Goal: Information Seeking & Learning: Learn about a topic

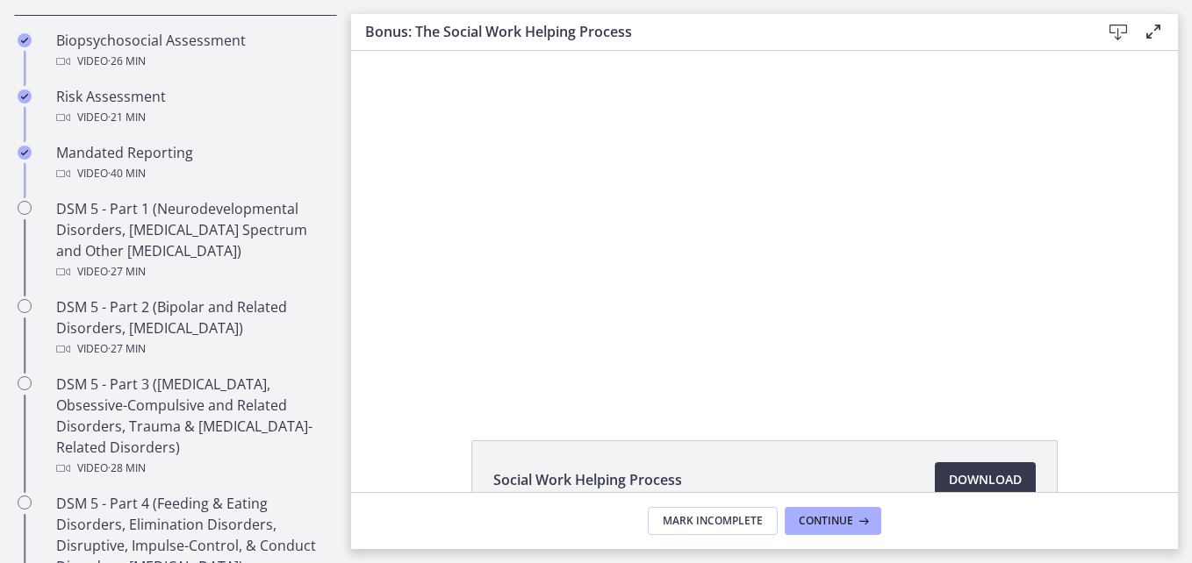
scroll to position [702, 0]
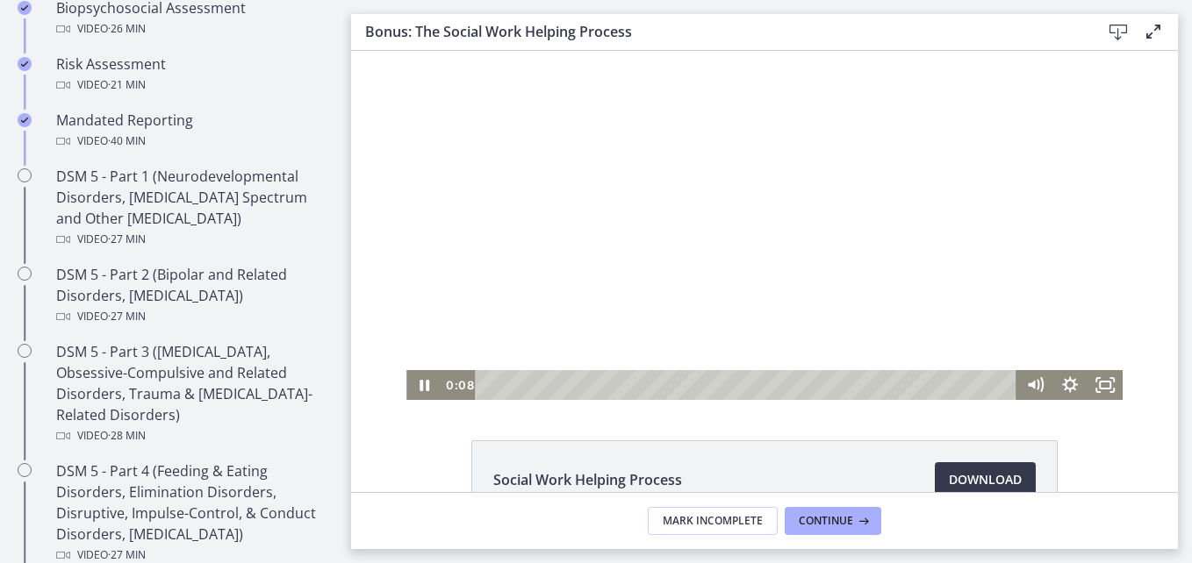
click at [634, 220] on div at bounding box center [764, 225] width 716 height 349
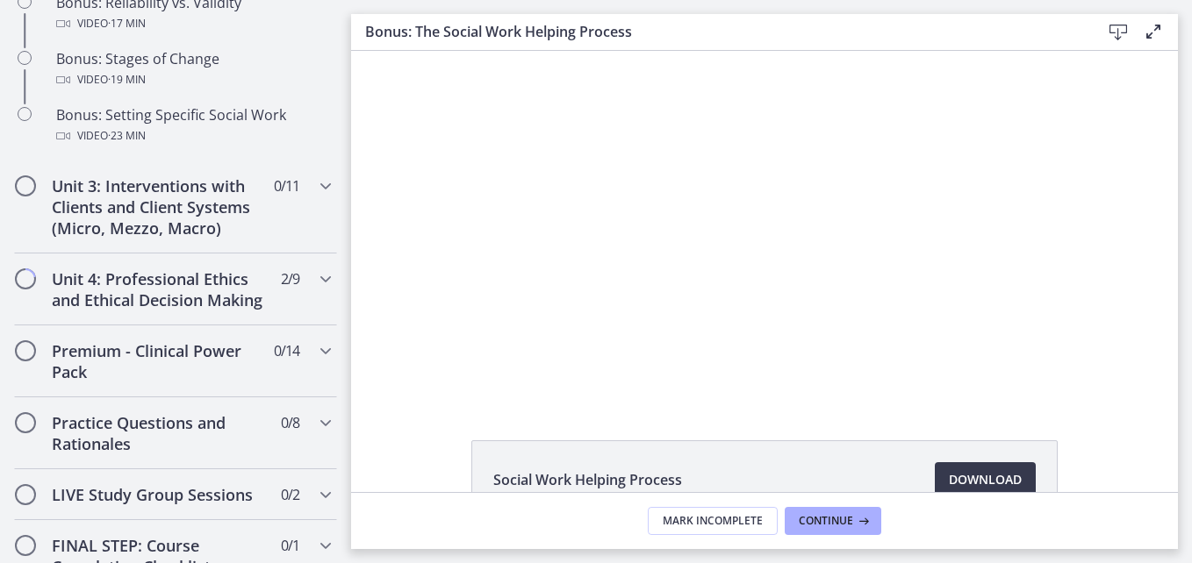
scroll to position [1650, 0]
click at [315, 195] on icon "Chapters" at bounding box center [325, 184] width 21 height 21
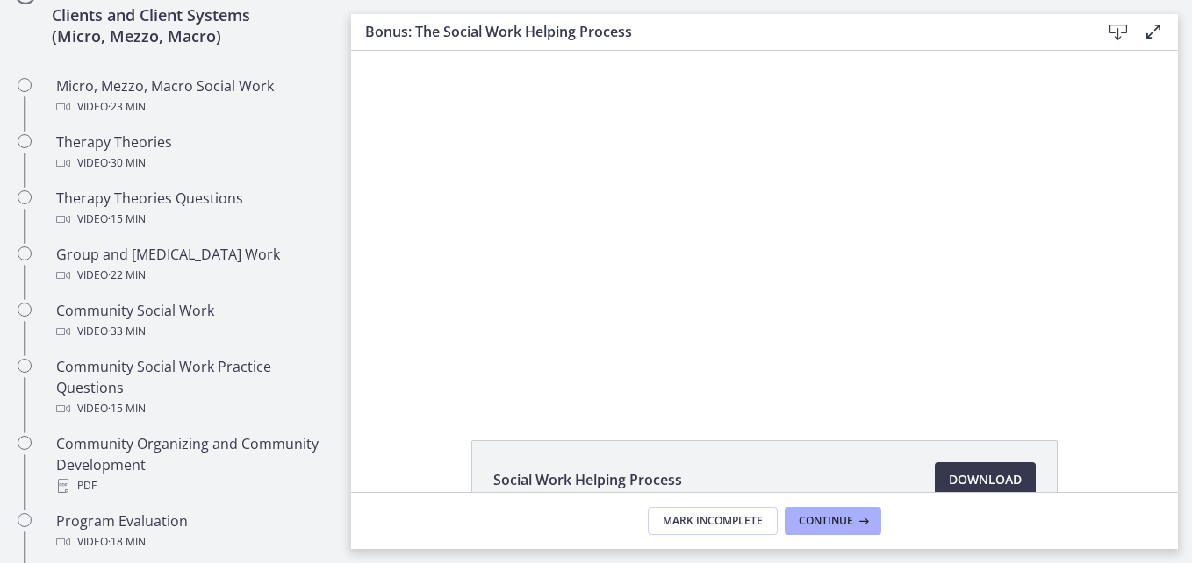
scroll to position [682, 0]
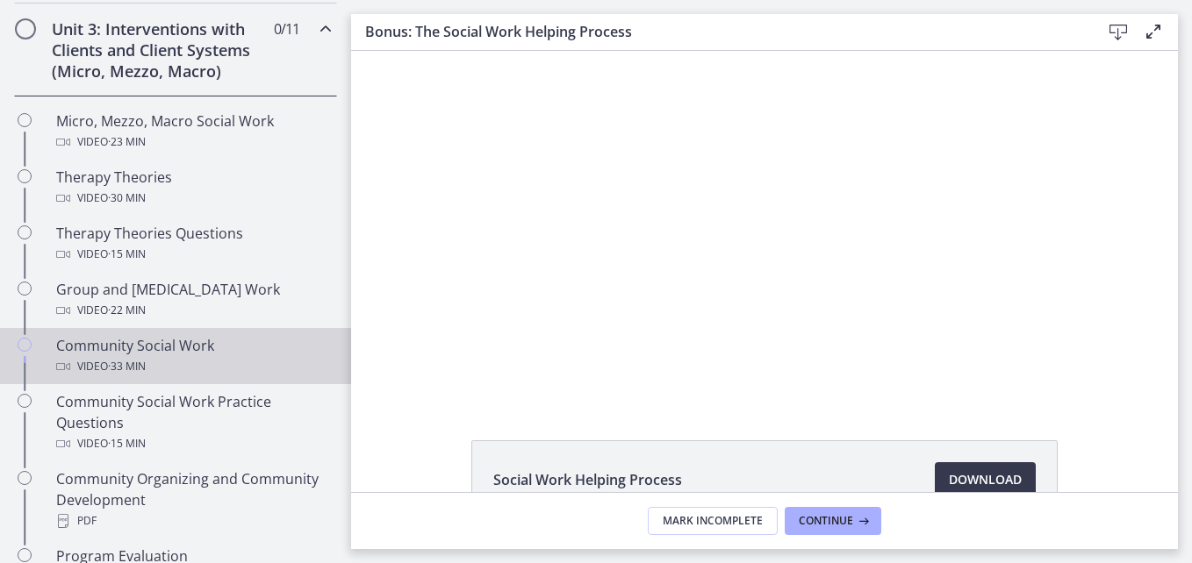
click at [104, 347] on div "Community Social Work Video · 33 min" at bounding box center [193, 356] width 274 height 42
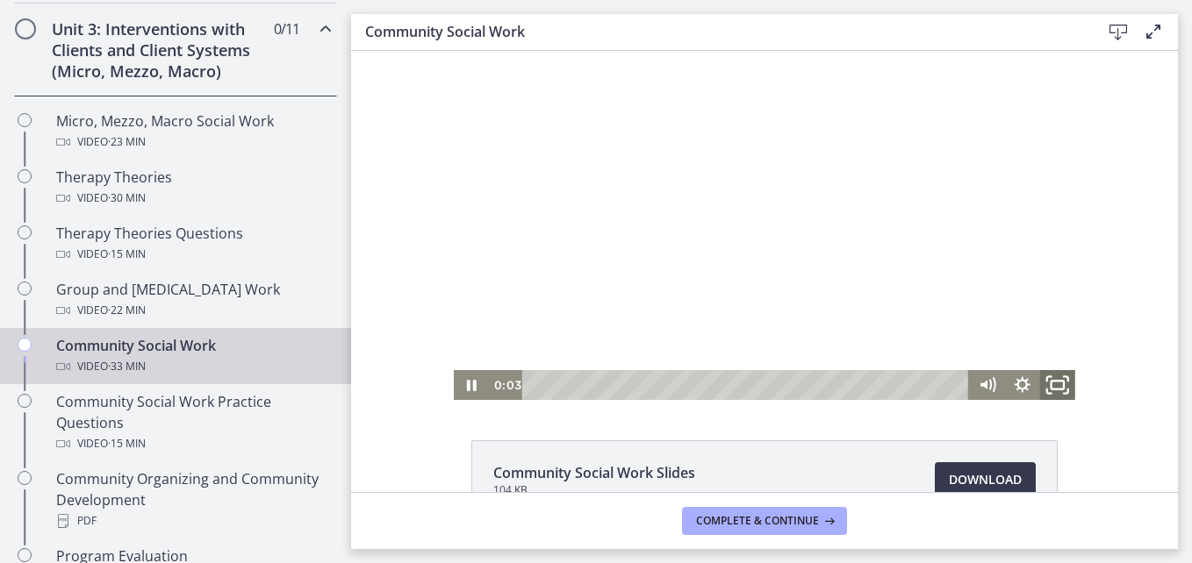
click at [1050, 380] on icon "Fullscreen" at bounding box center [1057, 386] width 42 height 36
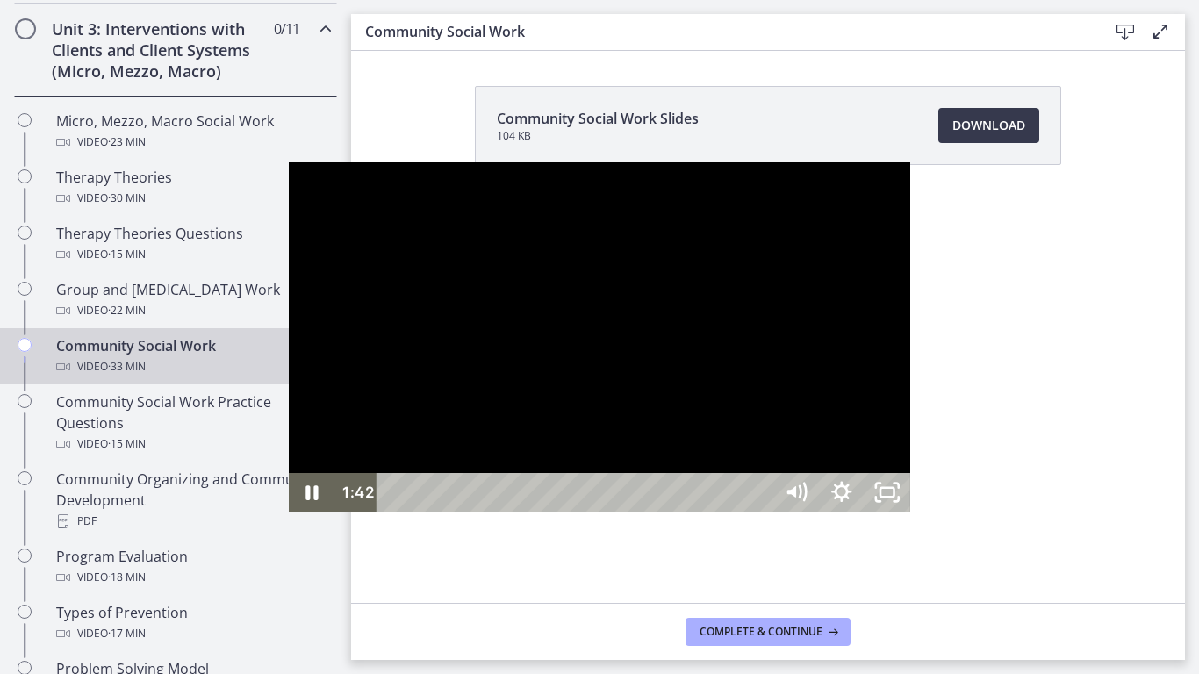
click at [769, 422] on div at bounding box center [599, 336] width 621 height 349
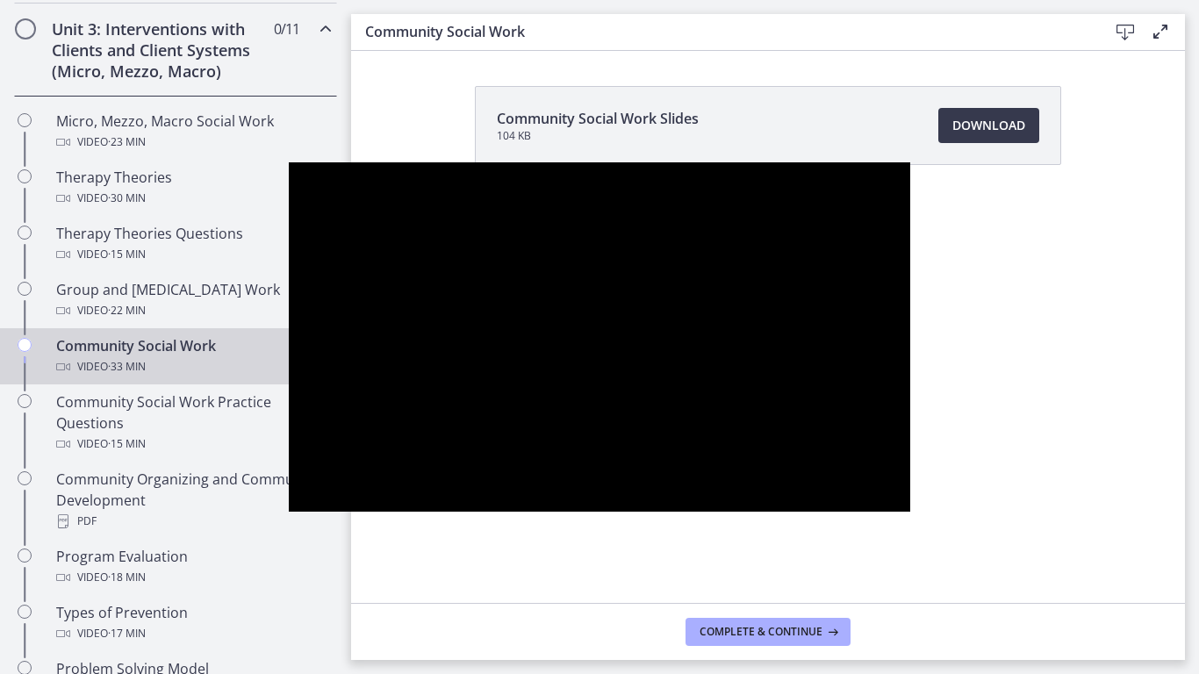
click at [910, 492] on div at bounding box center [599, 336] width 621 height 349
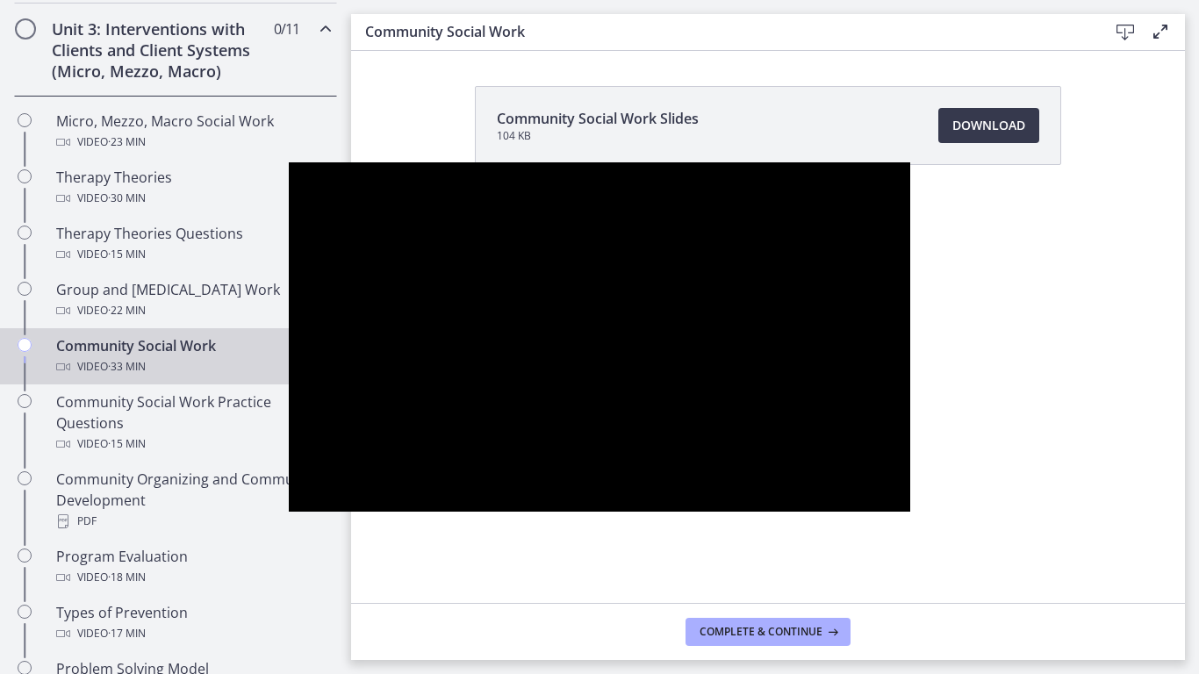
click at [910, 492] on div at bounding box center [599, 336] width 621 height 349
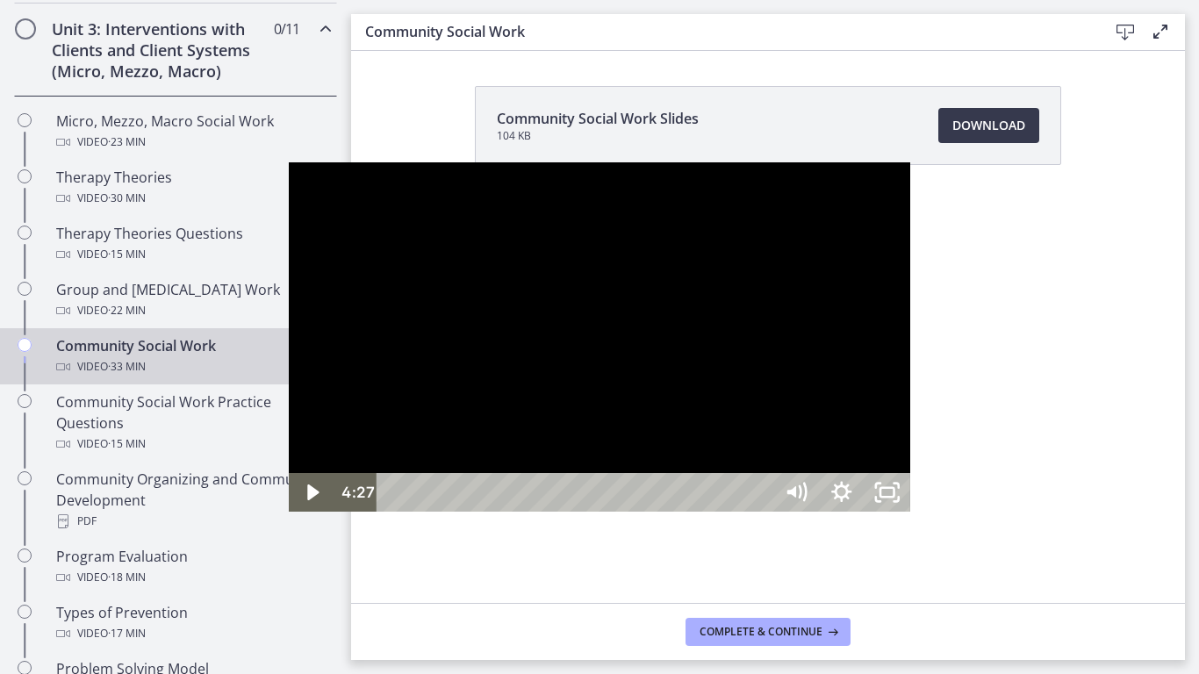
click at [910, 494] on div at bounding box center [599, 336] width 621 height 349
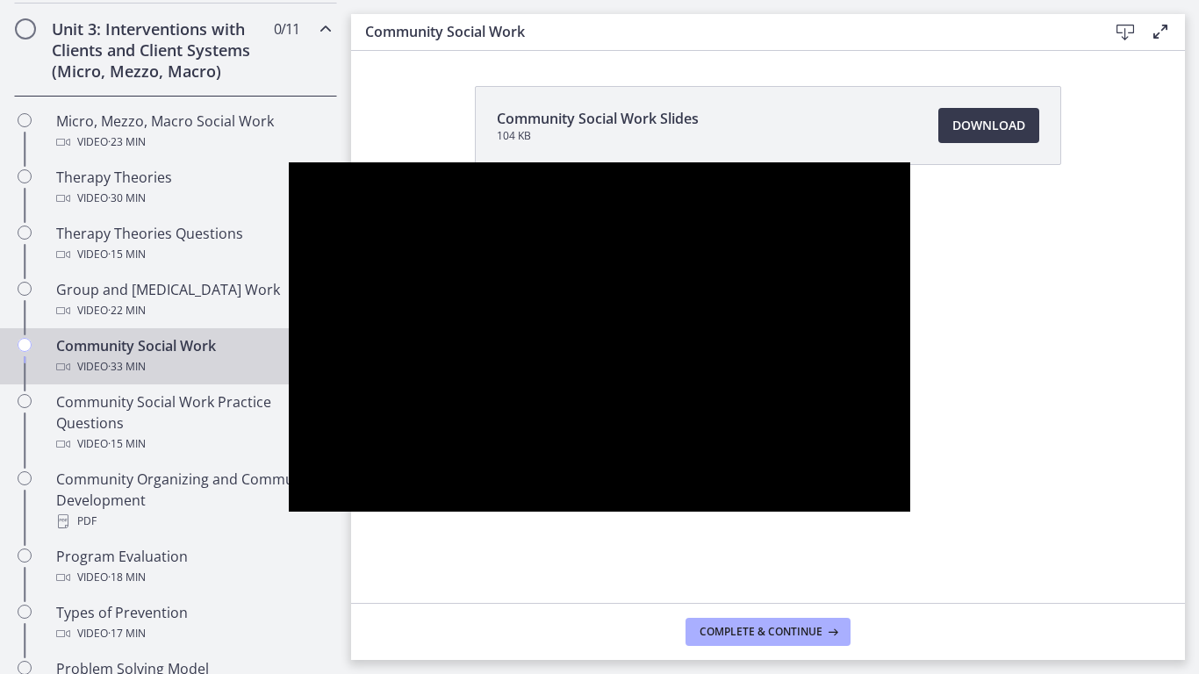
click at [910, 494] on div at bounding box center [599, 336] width 621 height 349
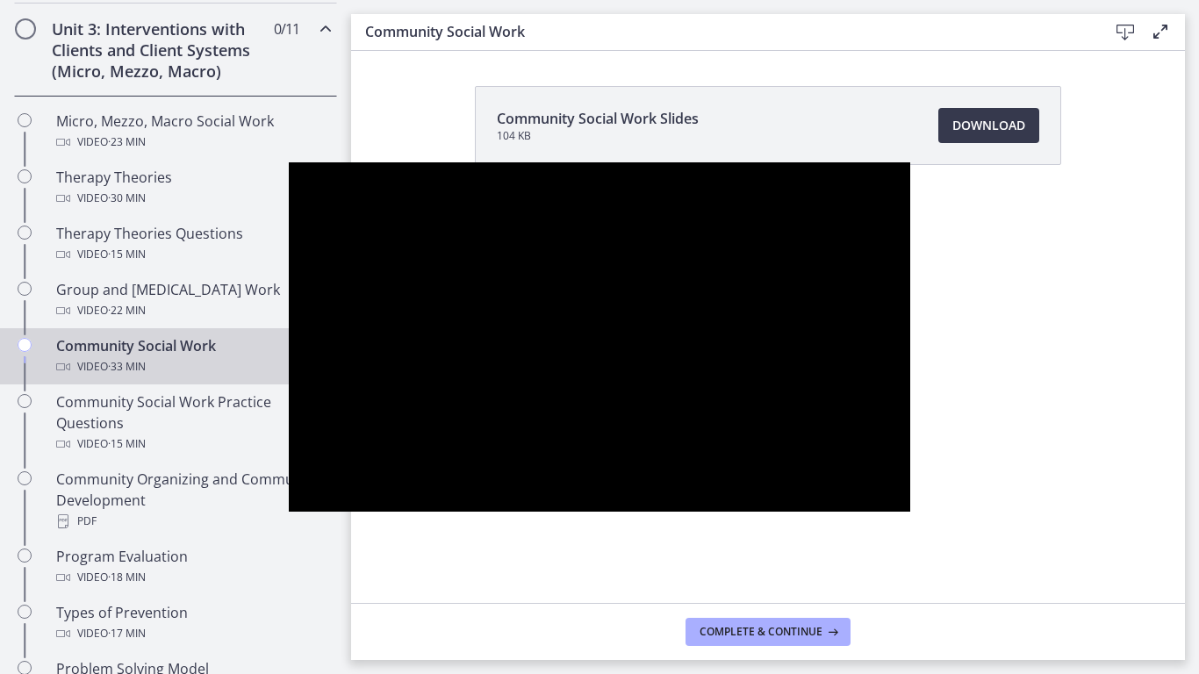
click at [910, 494] on div at bounding box center [599, 336] width 621 height 349
click at [910, 162] on div at bounding box center [599, 336] width 621 height 349
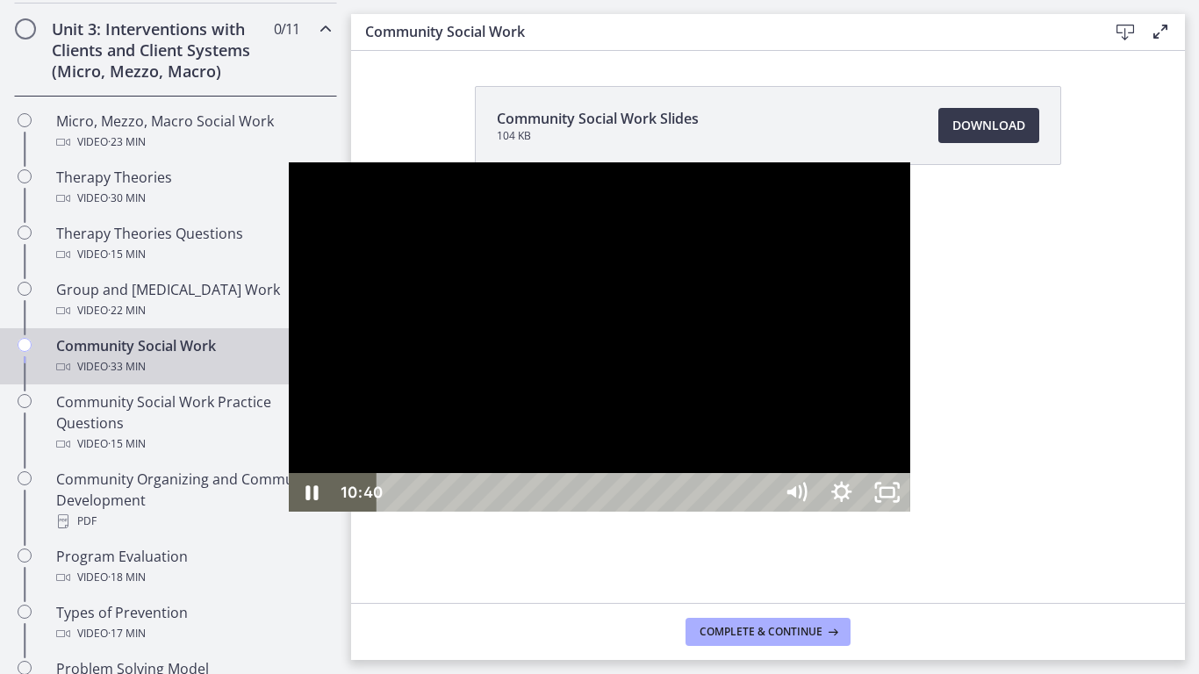
click at [910, 162] on div at bounding box center [599, 336] width 621 height 349
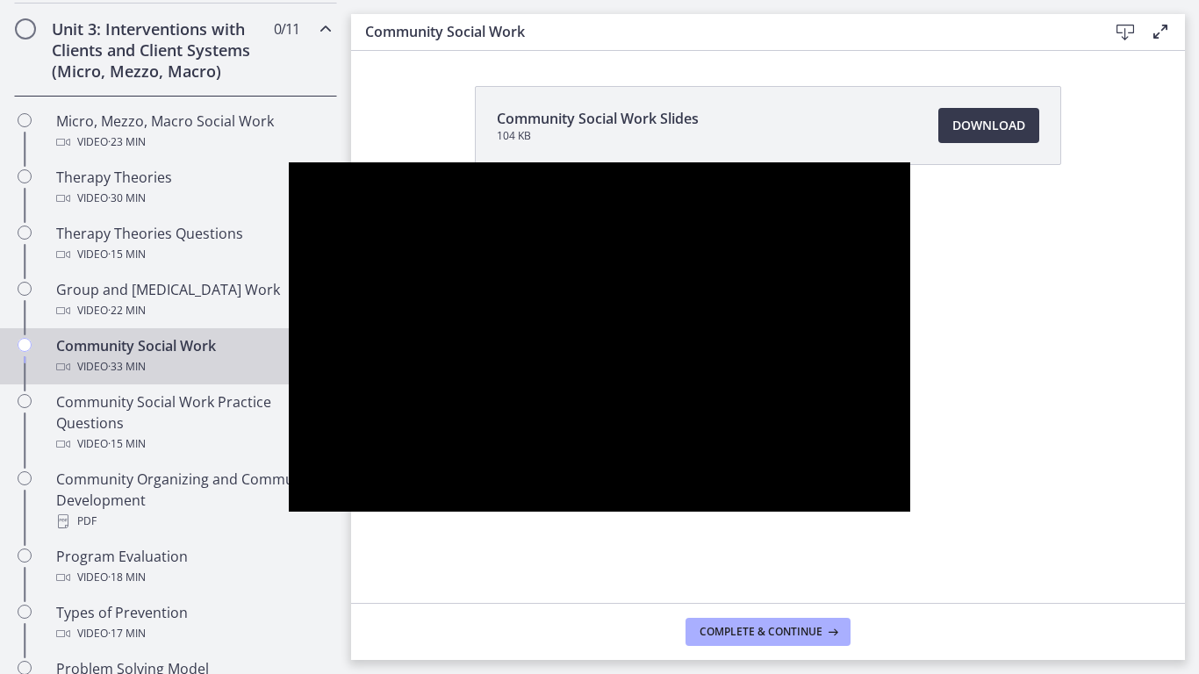
click at [910, 162] on div at bounding box center [599, 336] width 621 height 349
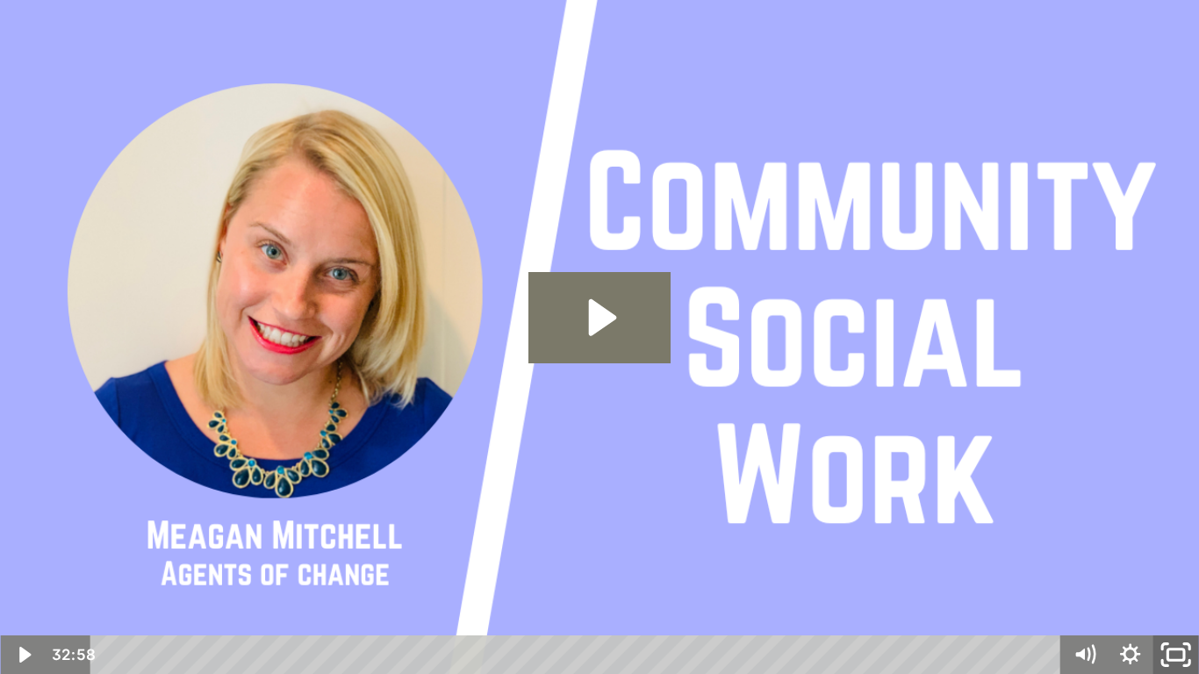
click at [1172, 563] on icon "Fullscreen" at bounding box center [1175, 655] width 54 height 47
click at [1179, 563] on icon "Unfullscreen" at bounding box center [1176, 655] width 54 height 47
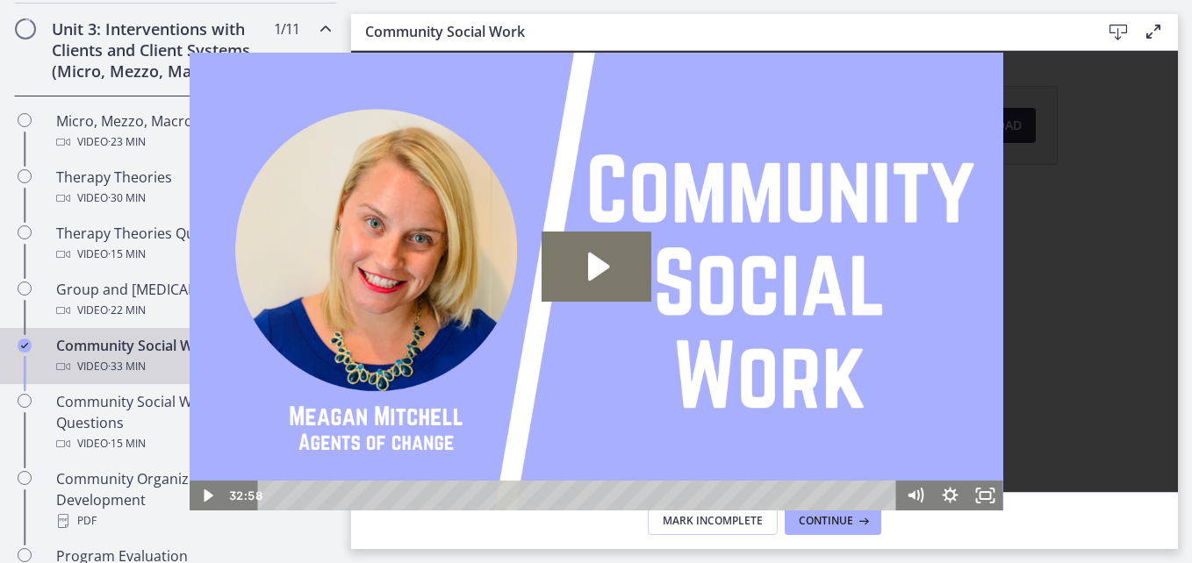
click at [711, 434] on span "Continue" at bounding box center [695, 434] width 63 height 21
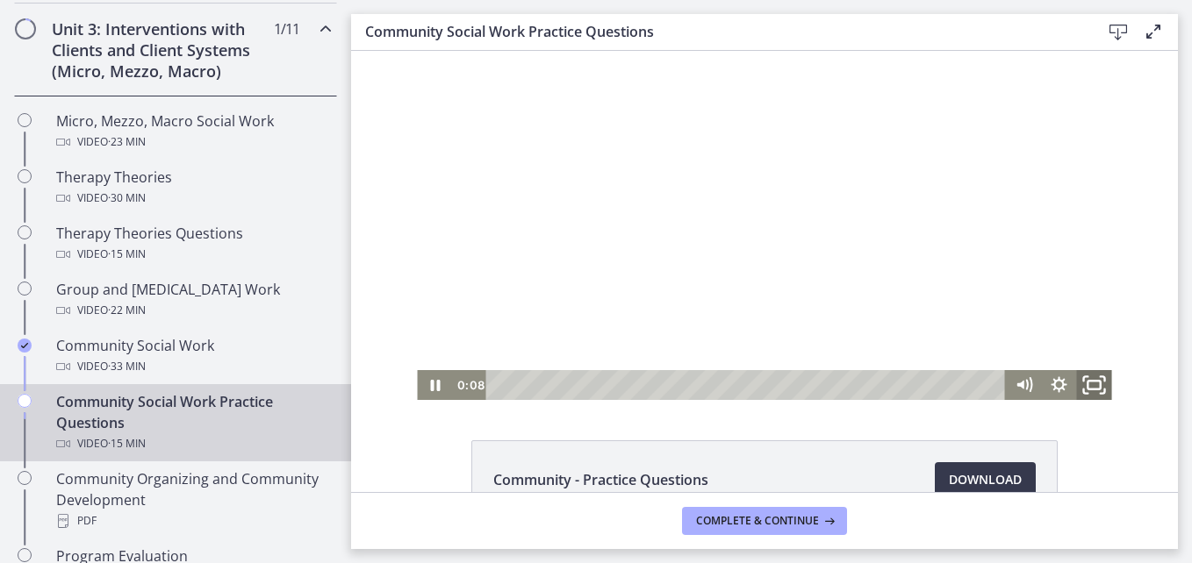
click at [1078, 376] on icon "Fullscreen" at bounding box center [1094, 386] width 42 height 36
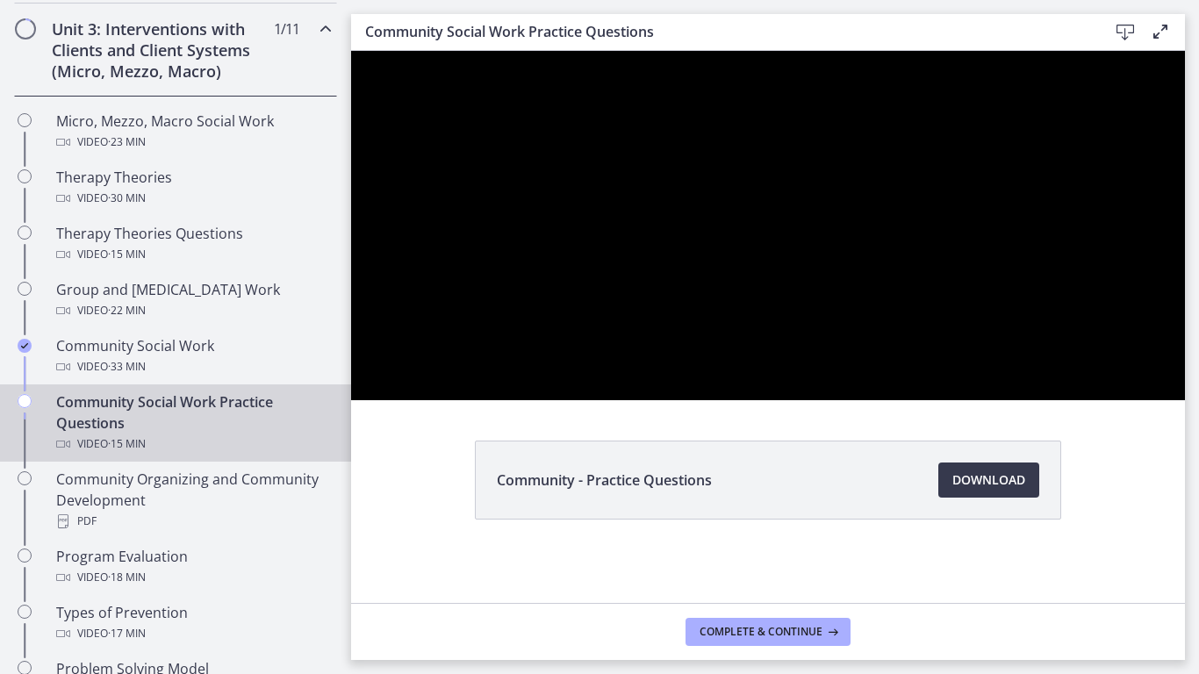
click at [1185, 400] on div at bounding box center [768, 225] width 834 height 349
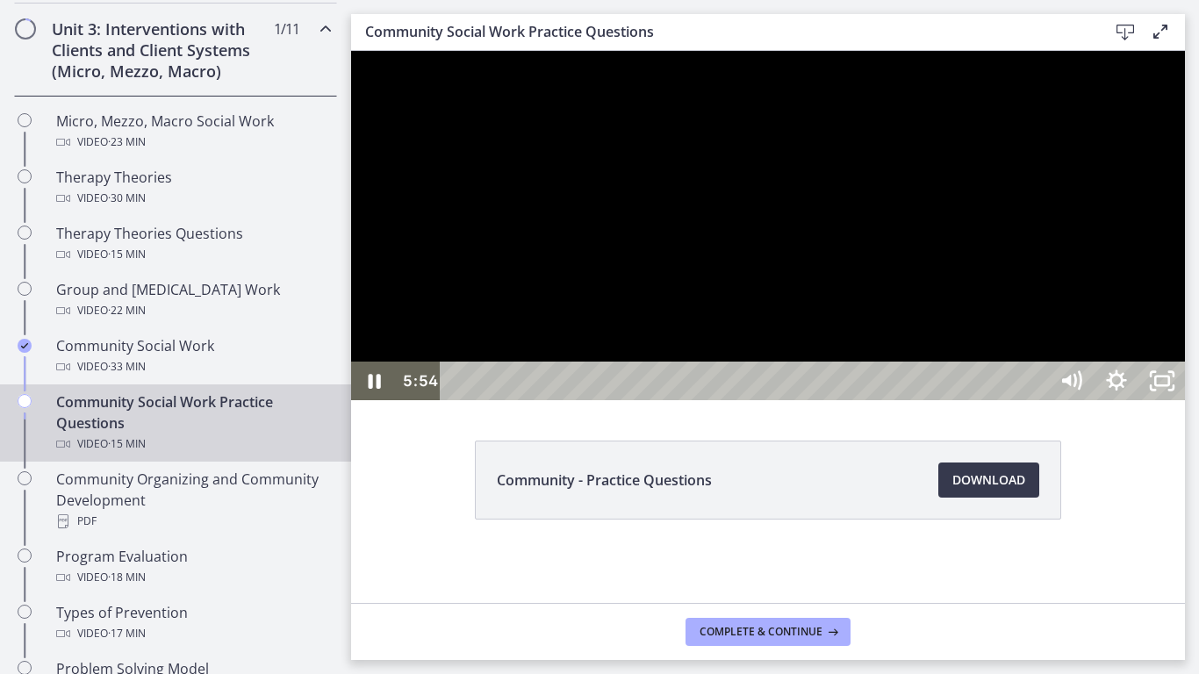
click at [1185, 400] on div at bounding box center [768, 225] width 834 height 349
